Goal: Task Accomplishment & Management: Manage account settings

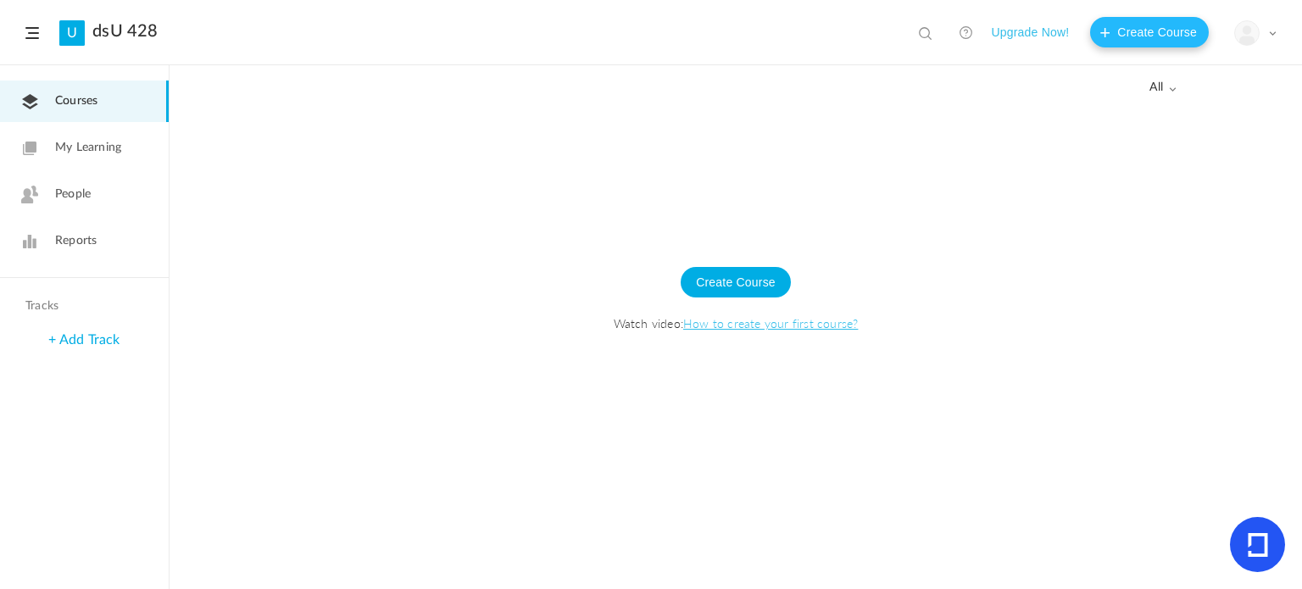
click at [1176, 35] on button "Create Course" at bounding box center [1149, 32] width 119 height 31
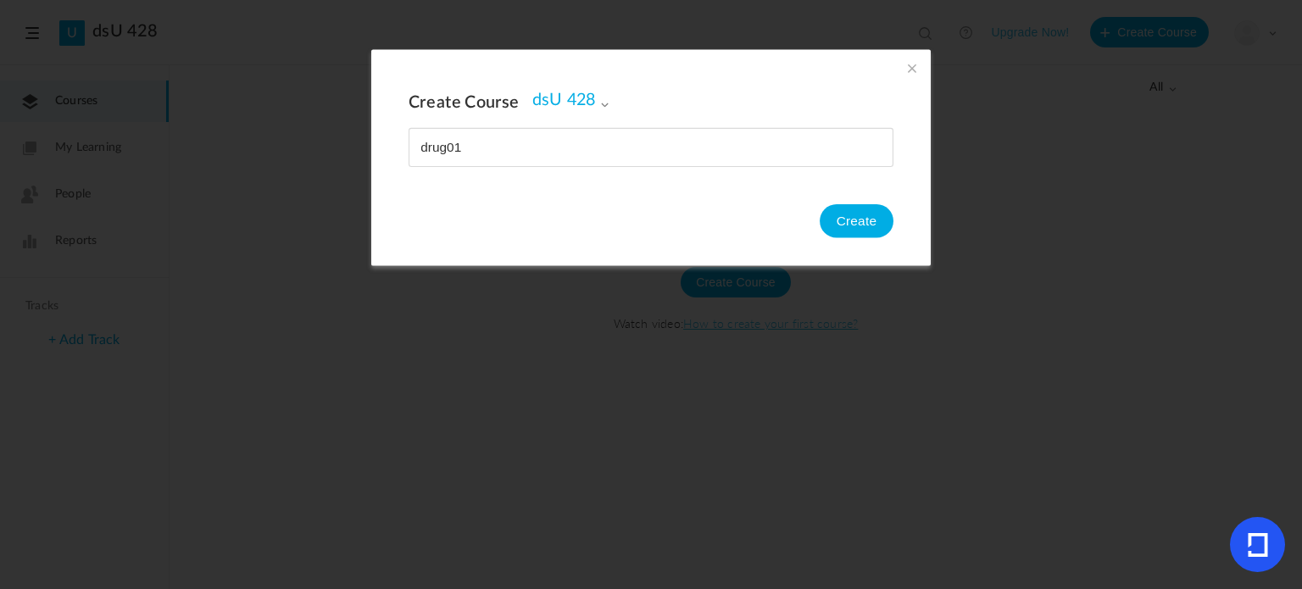
type input "drug01"
click at [875, 221] on button "Create" at bounding box center [857, 221] width 74 height 34
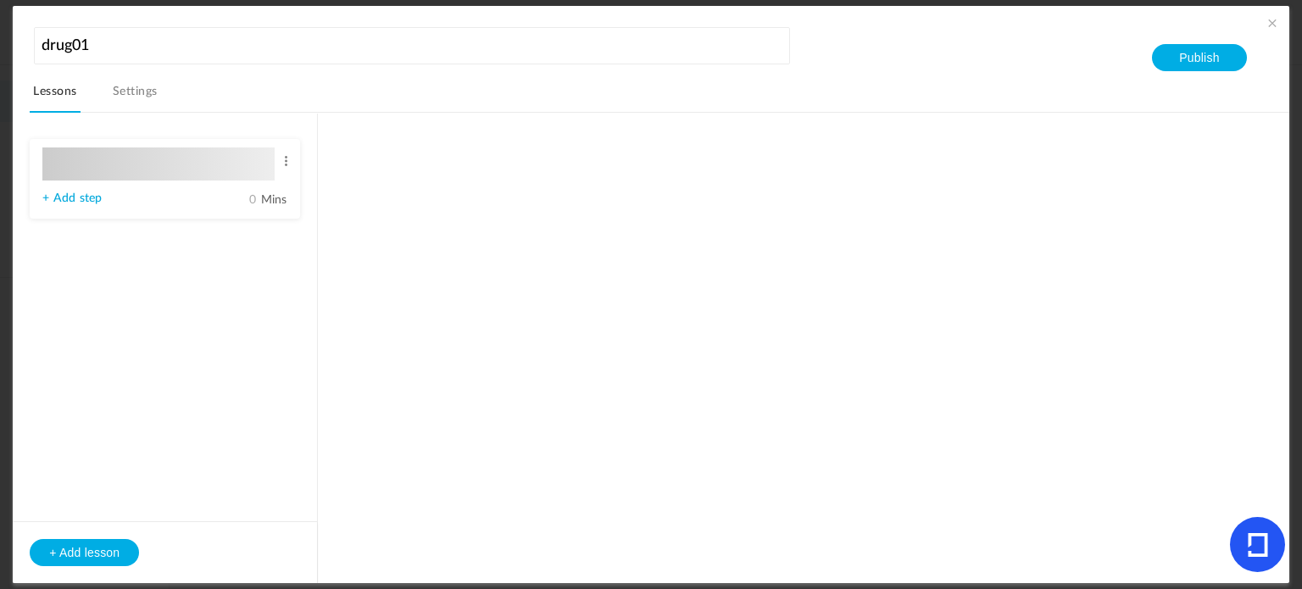
type input "Lesson 1"
type input "0"
type input "Step 1"
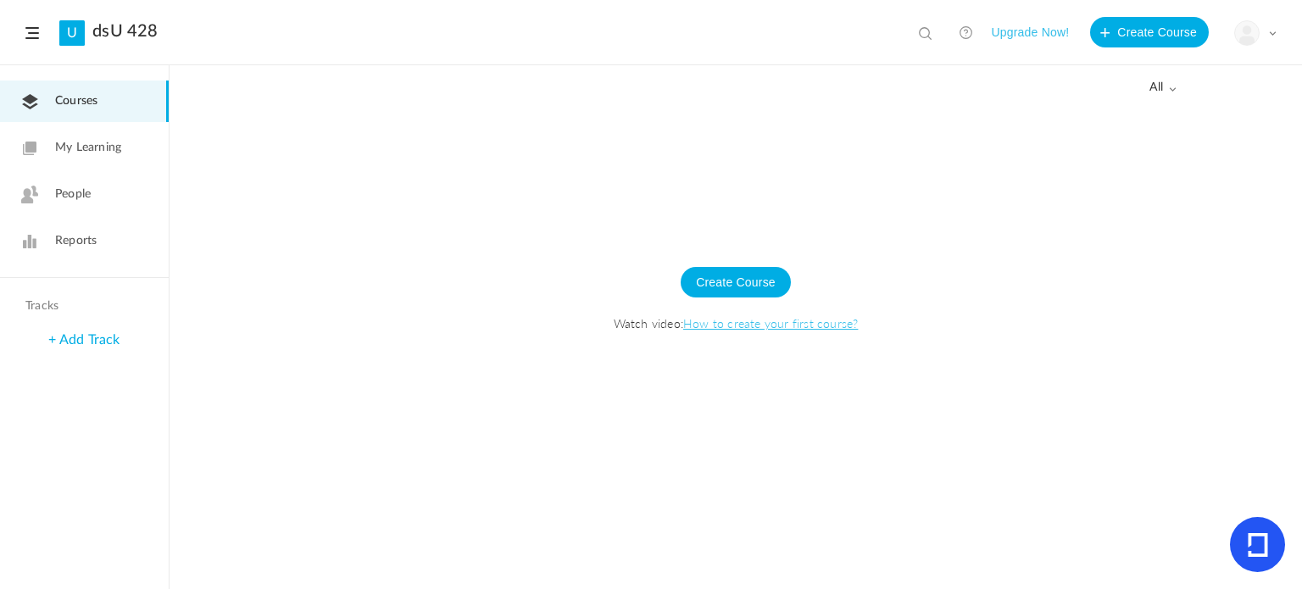
click at [1275, 37] on div "My Profile University Settings Current Plan Logout" at bounding box center [1255, 32] width 42 height 25
click at [1167, 175] on link "Logout" at bounding box center [1195, 168] width 159 height 31
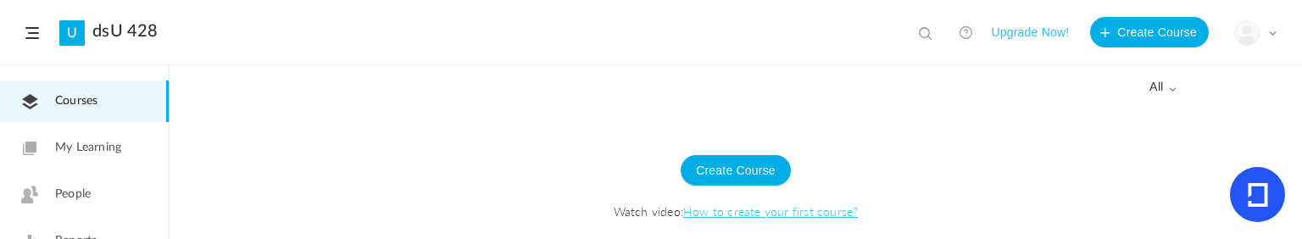
click at [1277, 33] on header "U dsU 428 View all No results Upgrade Now! Create Course My Profile University …" at bounding box center [651, 32] width 1302 height 65
click at [1274, 35] on span at bounding box center [1272, 33] width 8 height 8
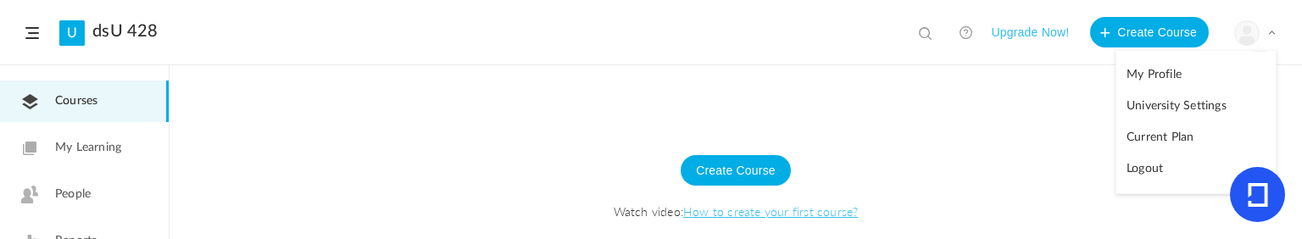
click at [1170, 160] on link "Logout" at bounding box center [1195, 168] width 159 height 31
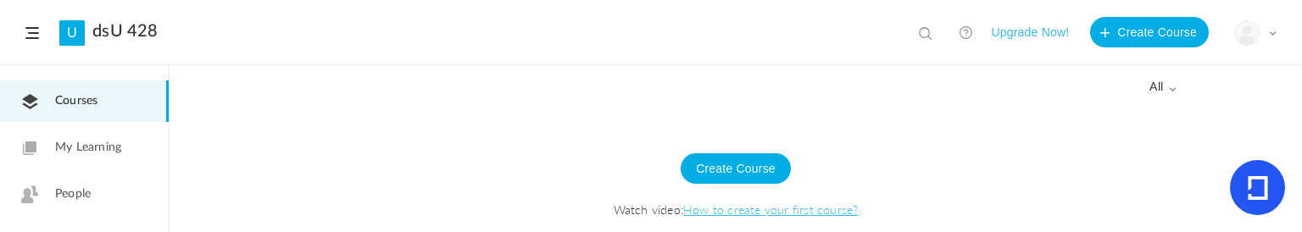
click at [331, 129] on div "Create Course Watch video: How to create your first course?" at bounding box center [735, 193] width 1098 height 149
click at [1271, 33] on span at bounding box center [1272, 33] width 8 height 8
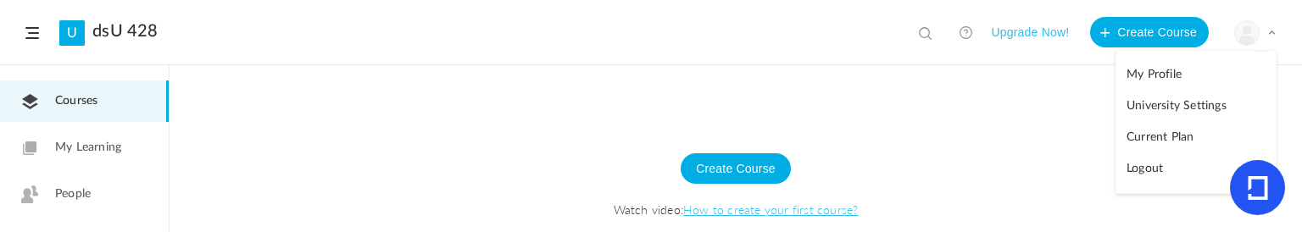
click at [1152, 166] on link "Logout" at bounding box center [1195, 168] width 159 height 31
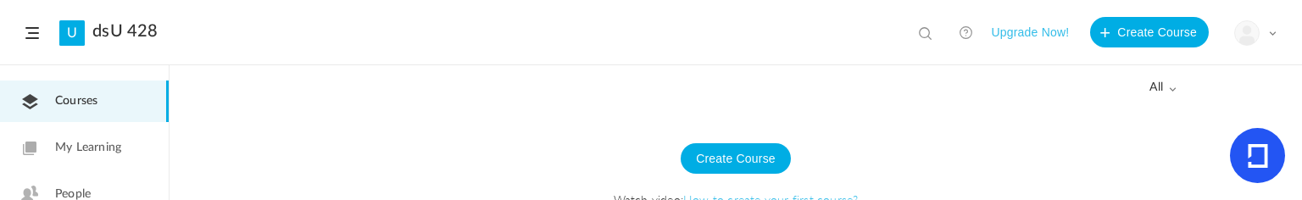
click at [1273, 43] on div "My Profile University Settings Current Plan Logout" at bounding box center [1255, 32] width 42 height 25
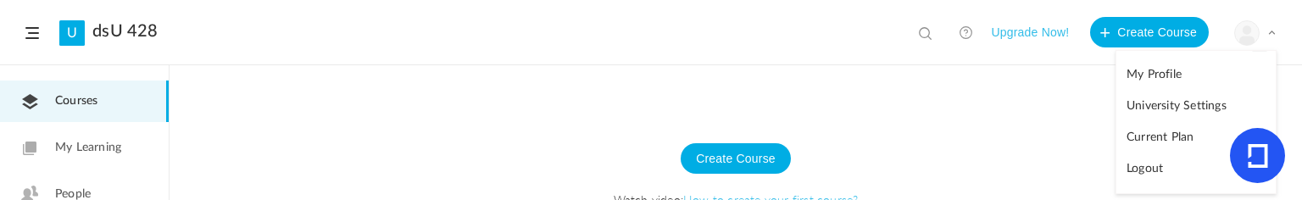
click at [1170, 169] on link "Logout" at bounding box center [1195, 168] width 159 height 31
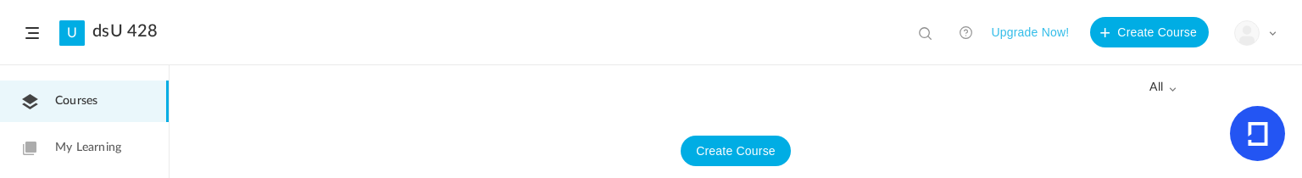
click at [1234, 94] on div "All all All Drafts" at bounding box center [735, 122] width 1132 height 112
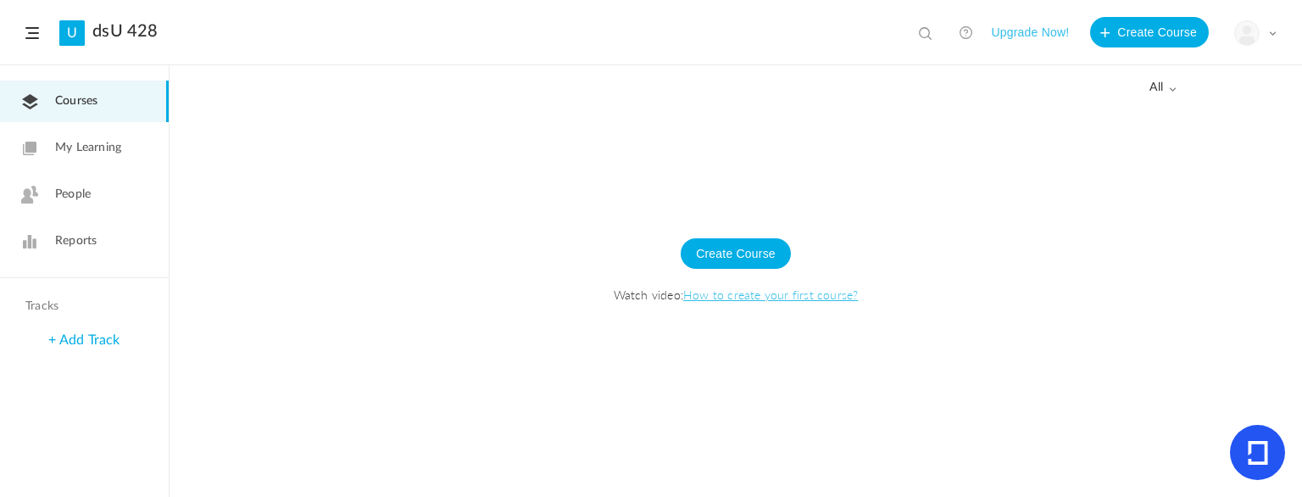
click at [1034, 33] on button "Upgrade Now!" at bounding box center [1030, 32] width 78 height 31
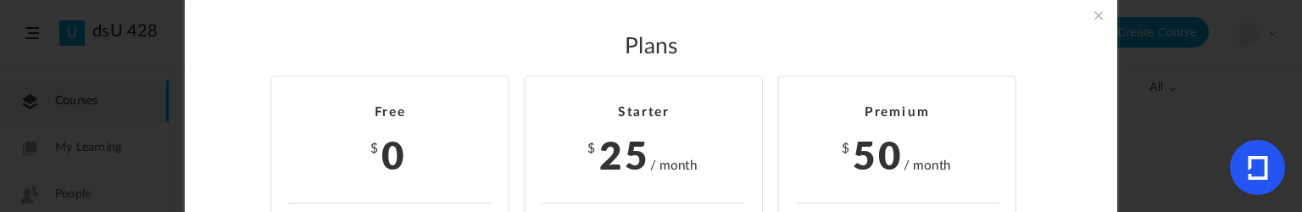
click at [1031, 59] on h2 "Plans" at bounding box center [651, 47] width 858 height 27
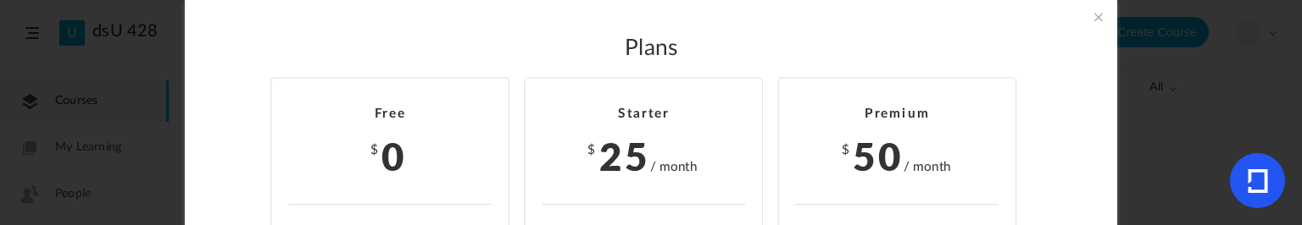
click at [1098, 19] on span at bounding box center [1098, 17] width 19 height 19
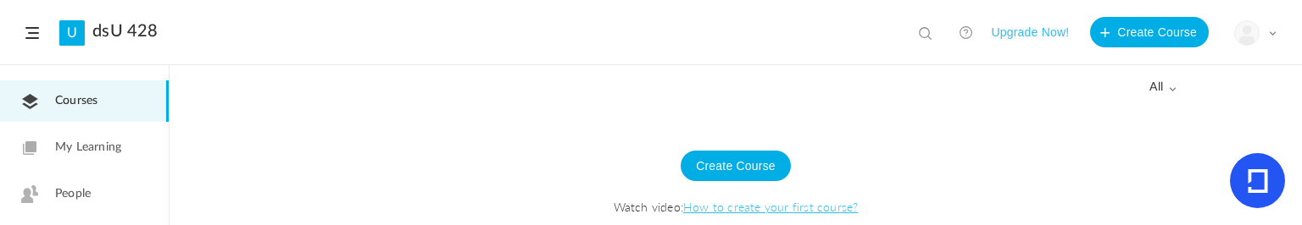
click at [1003, 34] on button "Upgrade Now!" at bounding box center [1030, 32] width 78 height 31
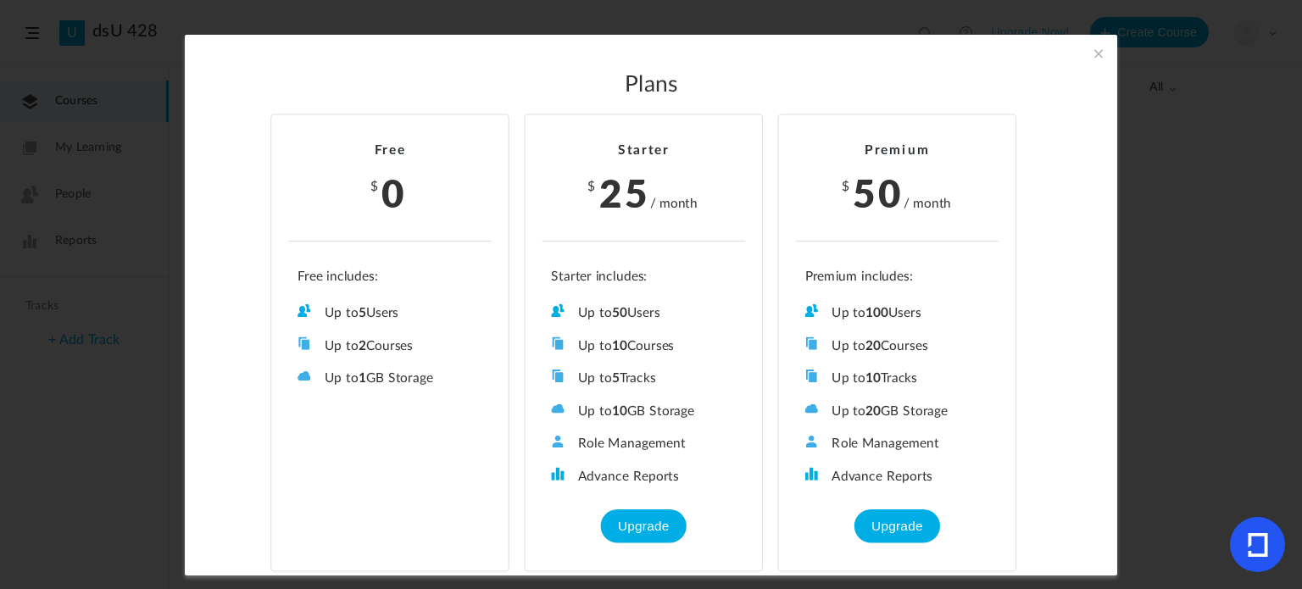
click at [1103, 52] on span at bounding box center [1098, 53] width 19 height 19
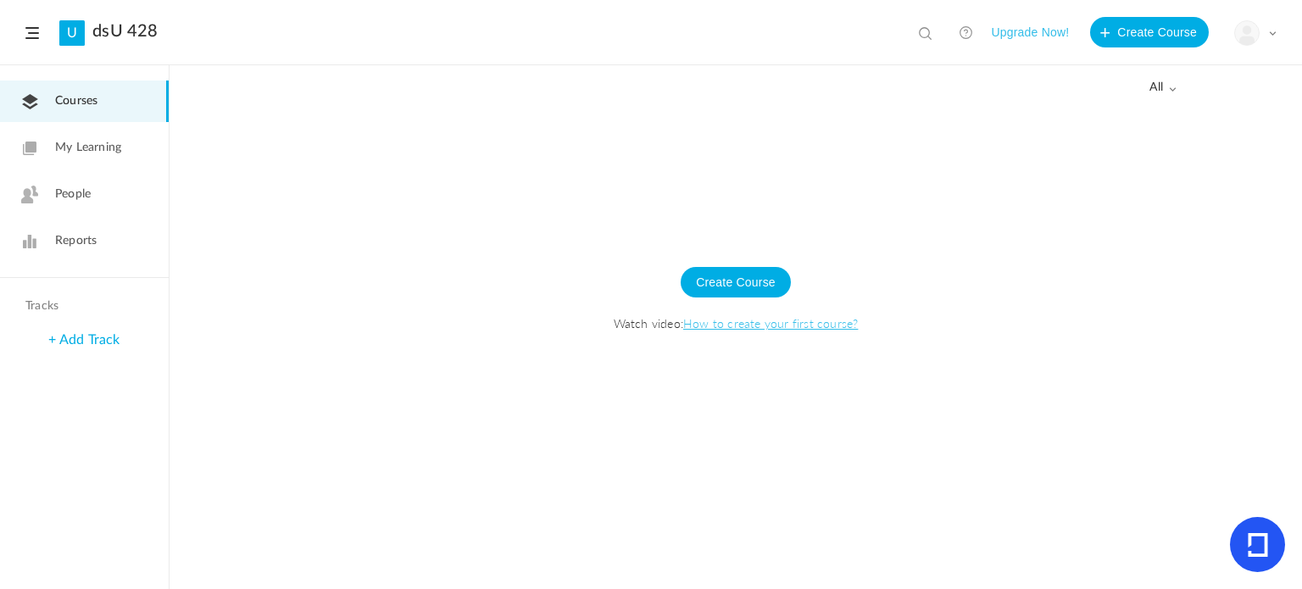
click at [25, 31] on span at bounding box center [32, 33] width 14 height 12
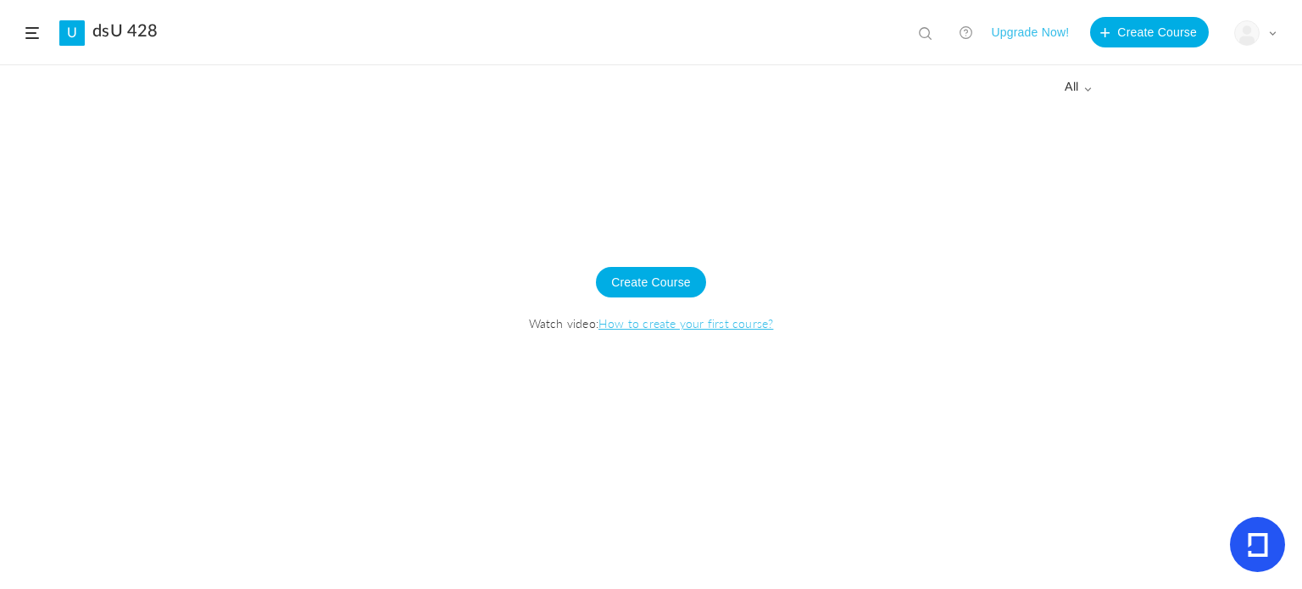
click at [30, 35] on span at bounding box center [32, 33] width 14 height 12
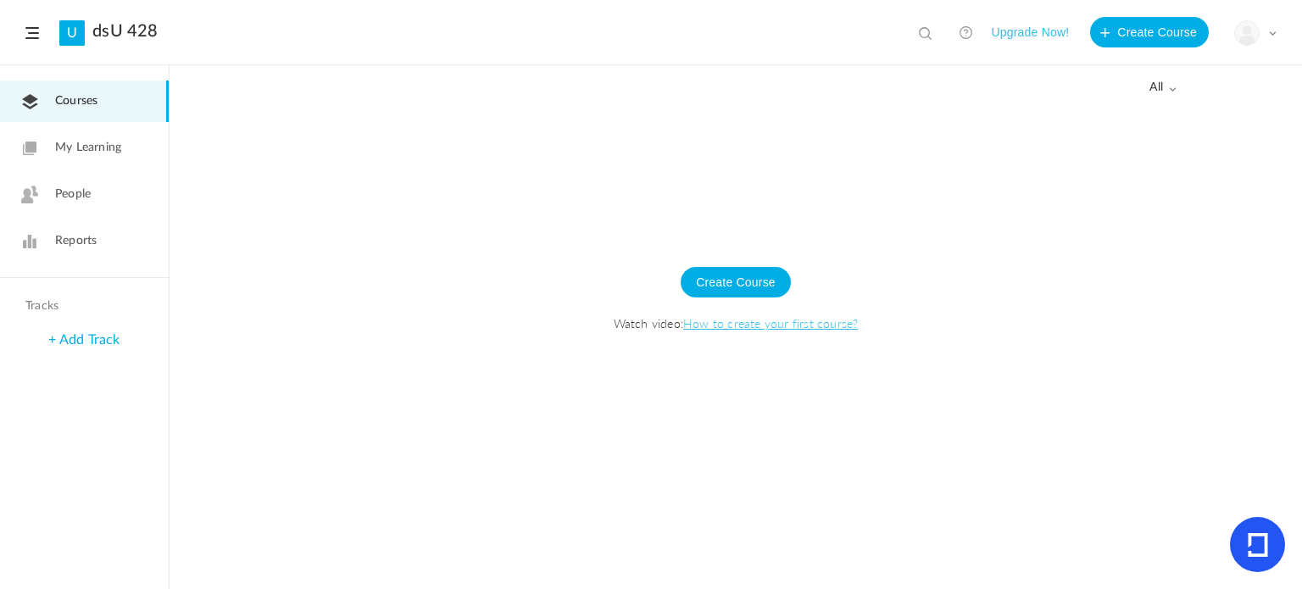
click at [998, 33] on button "Upgrade Now!" at bounding box center [1030, 32] width 78 height 31
